Goal: Information Seeking & Learning: Learn about a topic

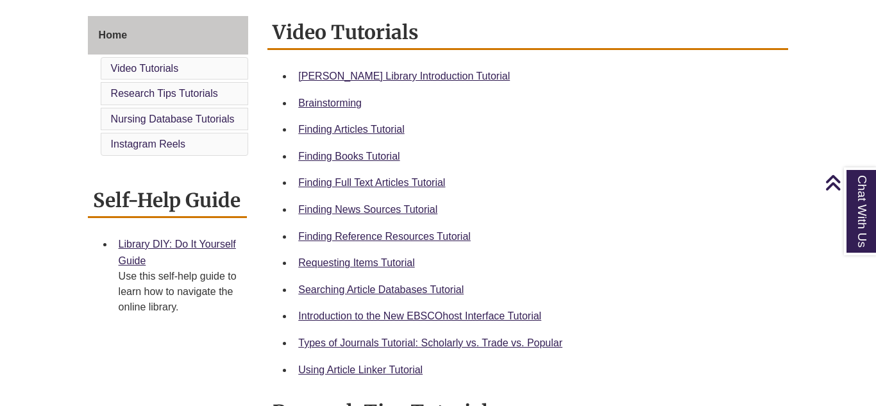
scroll to position [346, 0]
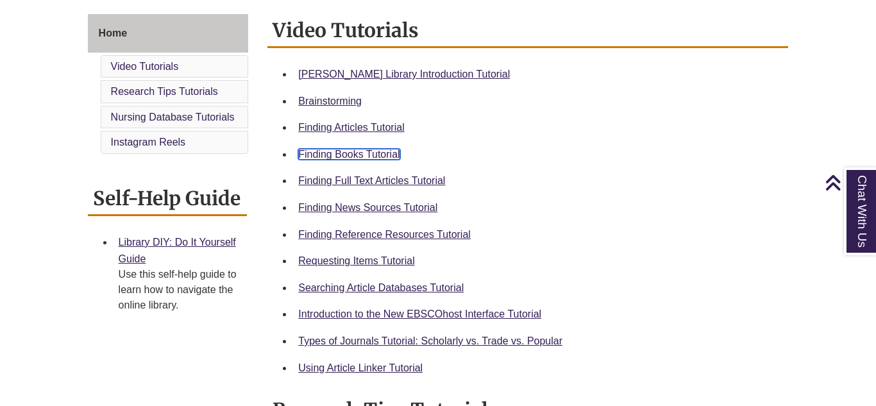
click at [378, 158] on link "Finding Books Tutorial" at bounding box center [348, 154] width 101 height 11
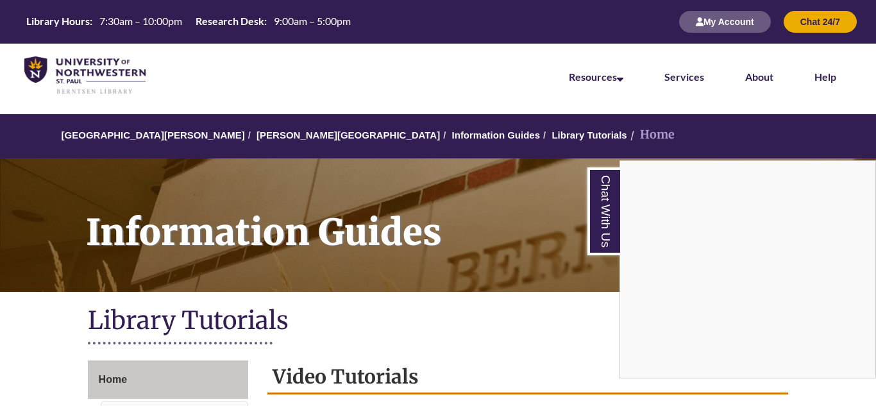
scroll to position [67, 0]
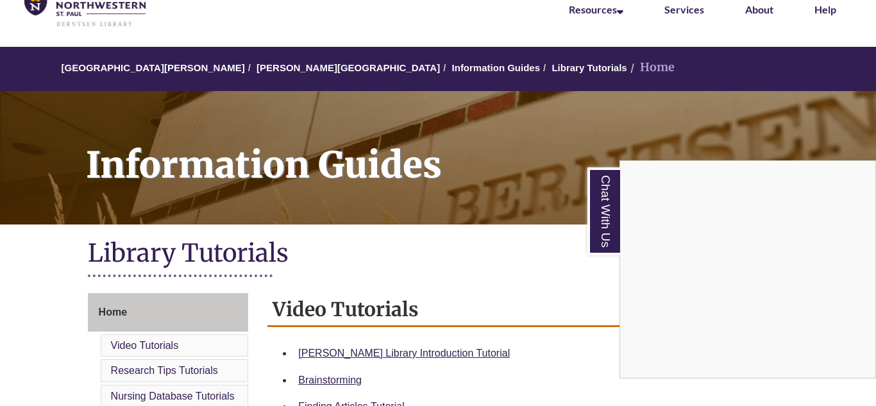
click at [287, 67] on div "Chat With Us" at bounding box center [438, 203] width 876 height 406
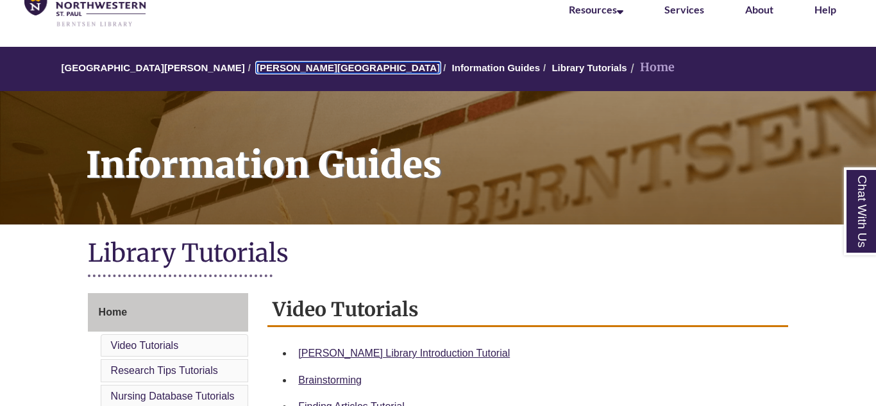
click at [287, 67] on link "[PERSON_NAME][GEOGRAPHIC_DATA]" at bounding box center [347, 67] width 183 height 11
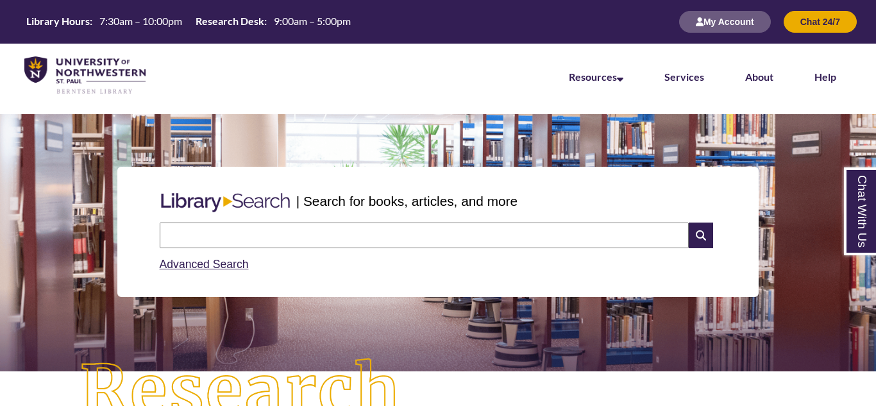
click at [314, 231] on input "text" at bounding box center [424, 235] width 529 height 26
type input "**********"
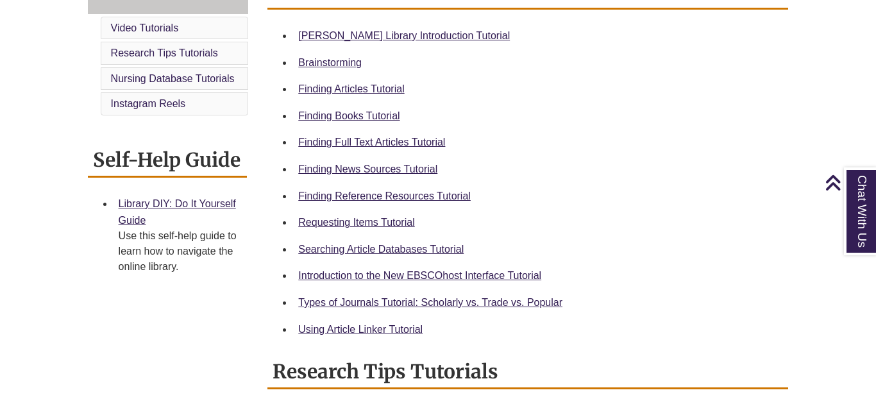
scroll to position [386, 0]
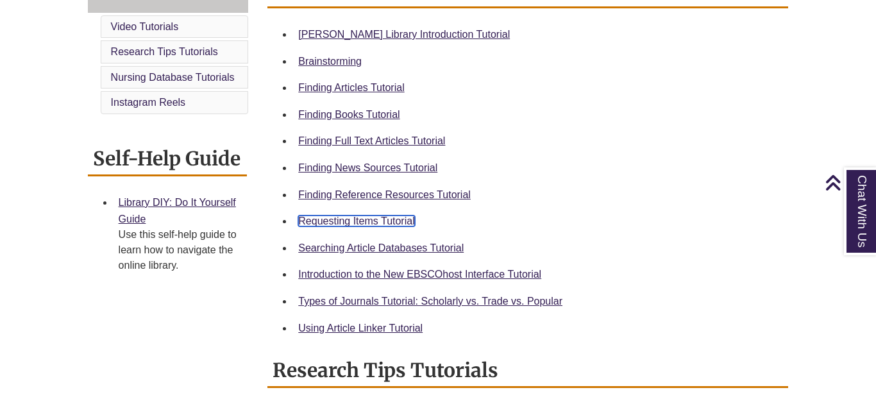
click at [365, 219] on link "Requesting Items Tutorial" at bounding box center [356, 220] width 116 height 11
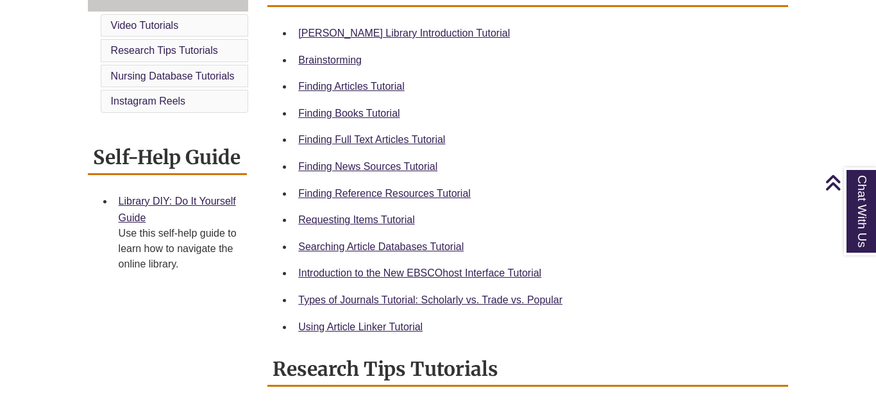
scroll to position [399, 0]
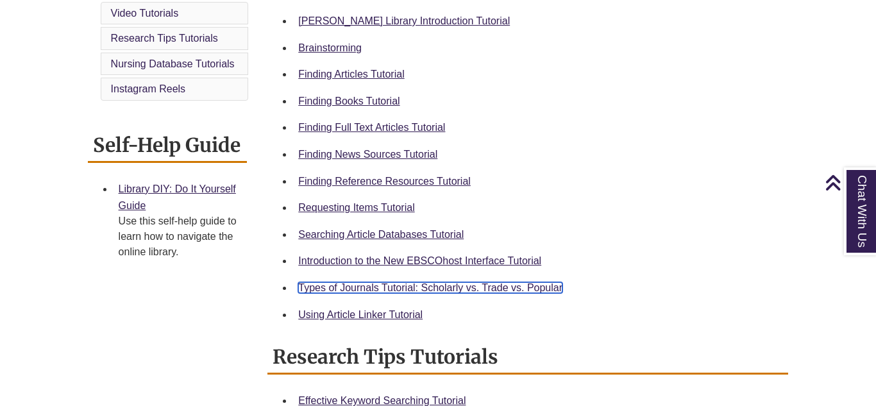
click at [432, 287] on link "Types of Journals Tutorial: Scholarly vs. Trade vs. Popular" at bounding box center [430, 287] width 264 height 11
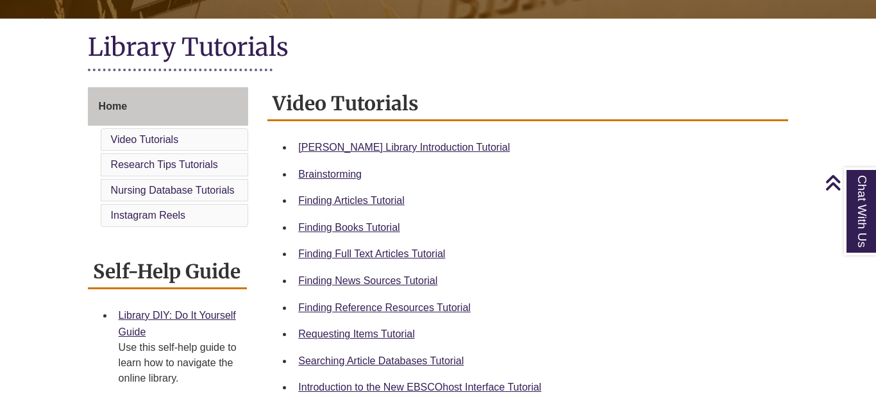
scroll to position [277, 0]
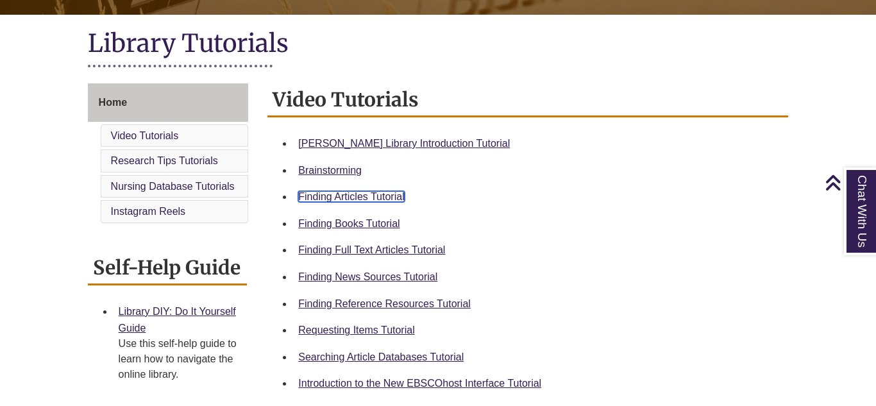
click at [390, 196] on link "Finding Articles Tutorial" at bounding box center [351, 196] width 106 height 11
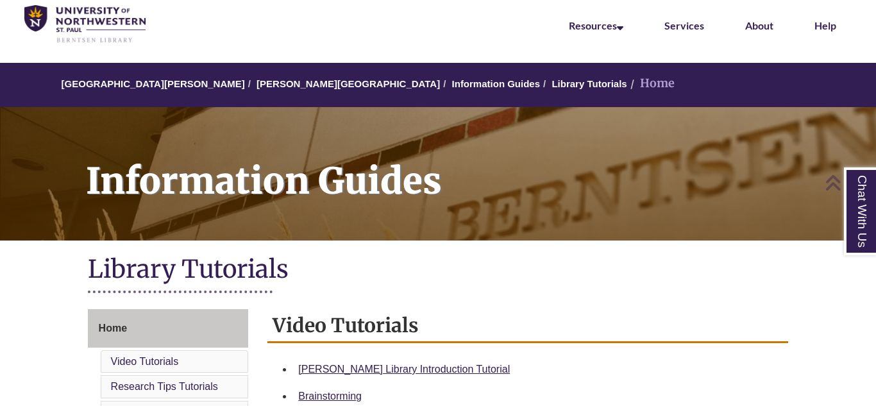
scroll to position [39, 0]
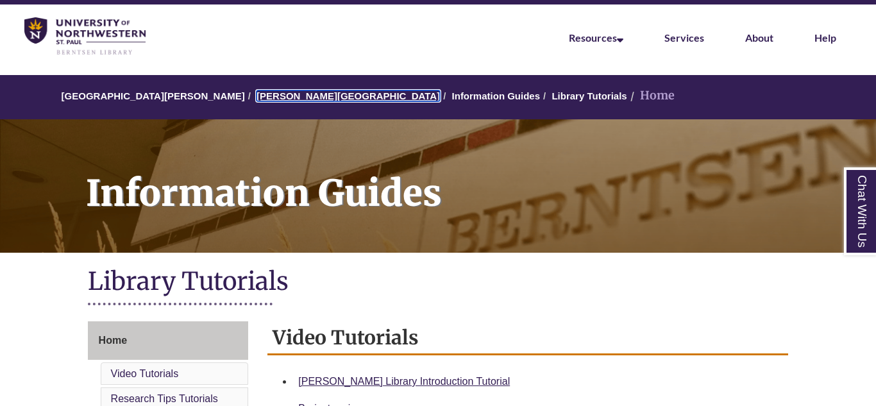
click at [263, 99] on link "[PERSON_NAME][GEOGRAPHIC_DATA]" at bounding box center [347, 95] width 183 height 11
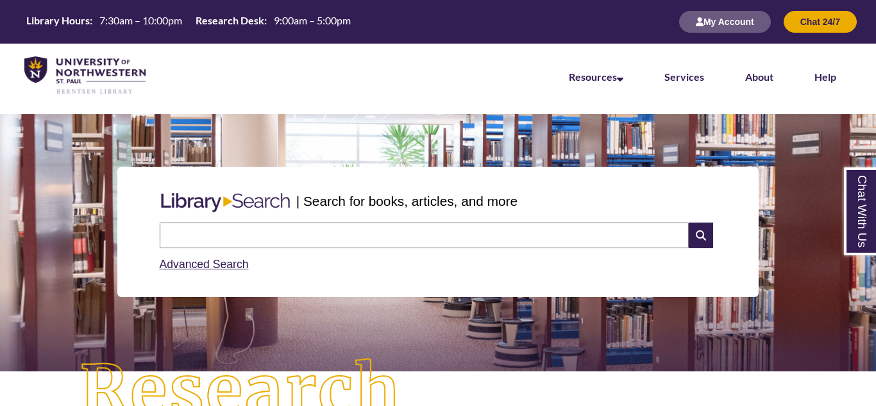
click at [310, 235] on input "text" at bounding box center [424, 235] width 529 height 26
type input "**********"
